Goal: Information Seeking & Learning: Learn about a topic

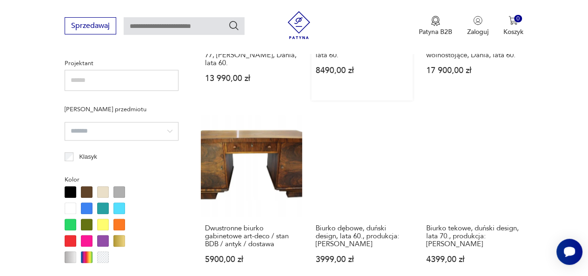
scroll to position [711, 0]
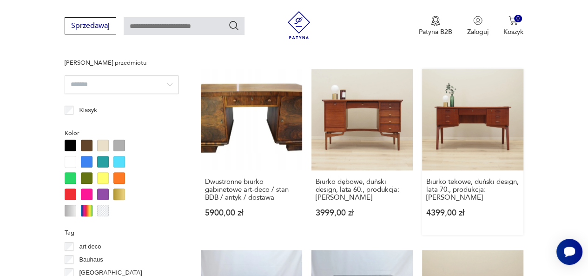
click at [441, 111] on link "Biurko tekowe, duński design, lata 70., produkcja: [PERSON_NAME] 4399,00 zł" at bounding box center [472, 152] width 101 height 166
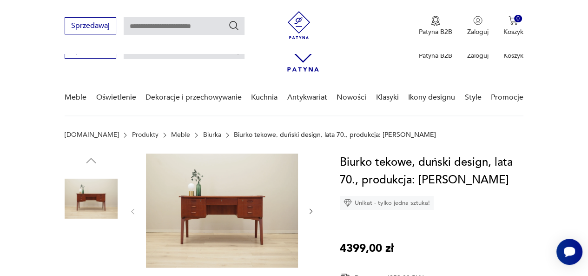
scroll to position [93, 0]
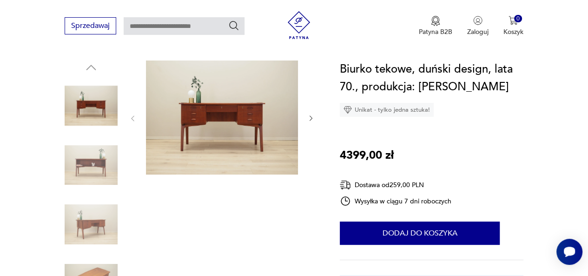
click at [86, 168] on img at bounding box center [91, 165] width 53 height 53
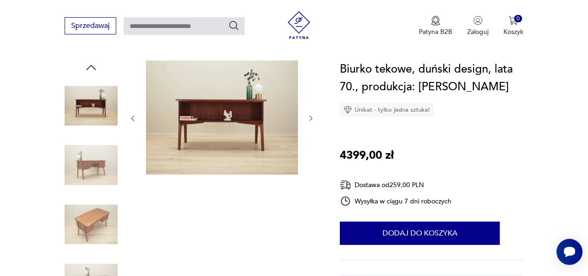
scroll to position [186, 0]
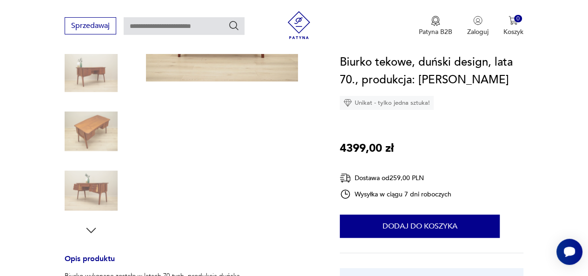
click at [106, 188] on img at bounding box center [91, 190] width 53 height 53
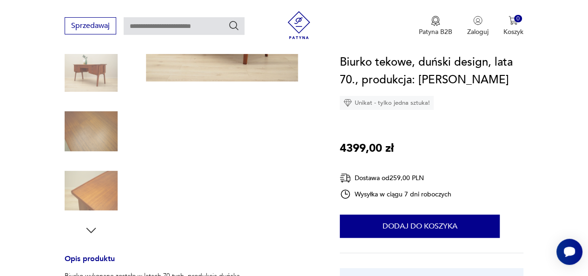
click at [107, 189] on img at bounding box center [91, 190] width 53 height 53
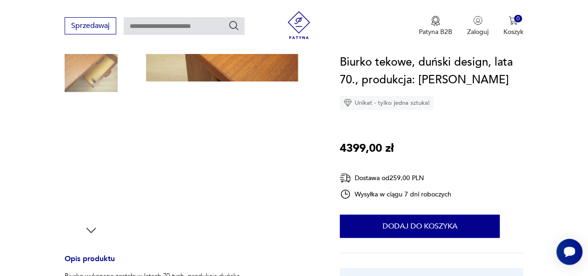
scroll to position [93, 0]
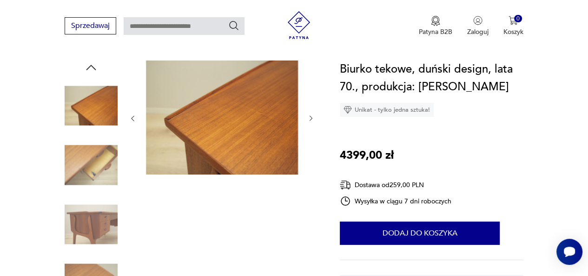
click at [101, 166] on img at bounding box center [91, 165] width 53 height 53
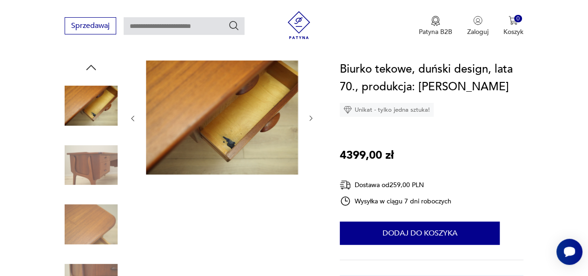
click at [94, 196] on div at bounding box center [91, 195] width 53 height 232
click at [97, 215] on img at bounding box center [91, 224] width 53 height 53
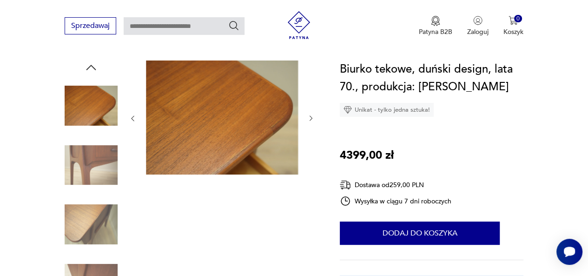
scroll to position [139, 0]
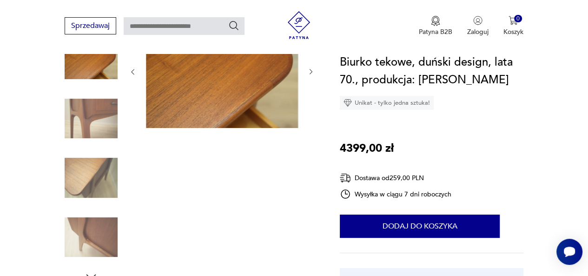
click at [98, 238] on img at bounding box center [91, 237] width 53 height 53
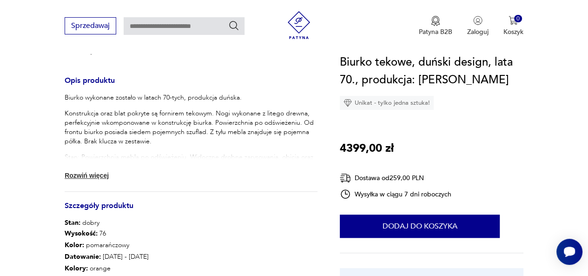
scroll to position [372, 0]
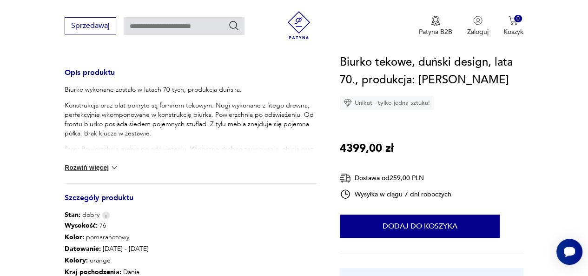
click at [106, 168] on button "Rozwiń więcej" at bounding box center [92, 167] width 54 height 9
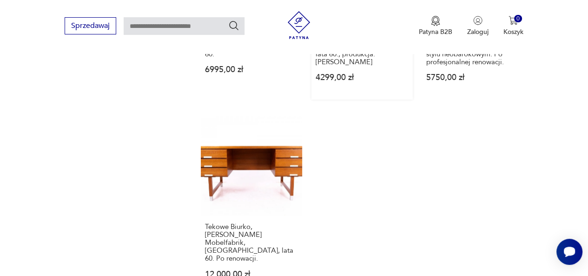
scroll to position [1262, 0]
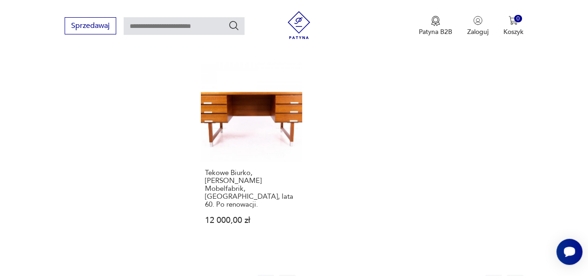
scroll to position [106, 0]
